Goal: Communication & Community: Share content

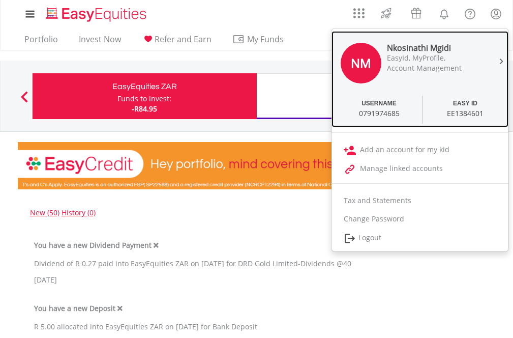
click at [498, 62] on div at bounding box center [499, 60] width 15 height 10
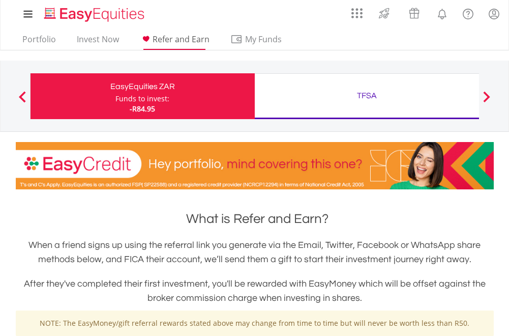
click at [182, 40] on span "Refer and Earn" at bounding box center [181, 39] width 57 height 11
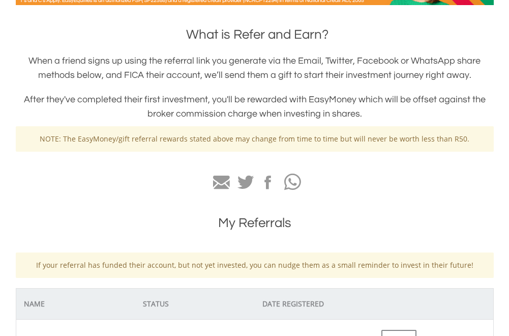
scroll to position [203, 0]
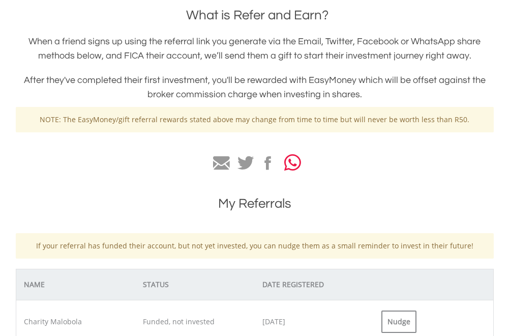
click at [292, 165] on icon "button" at bounding box center [292, 162] width 17 height 19
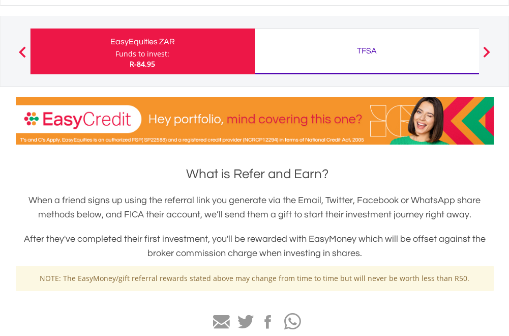
scroll to position [0, 0]
